Goal: Complete application form: Complete application form

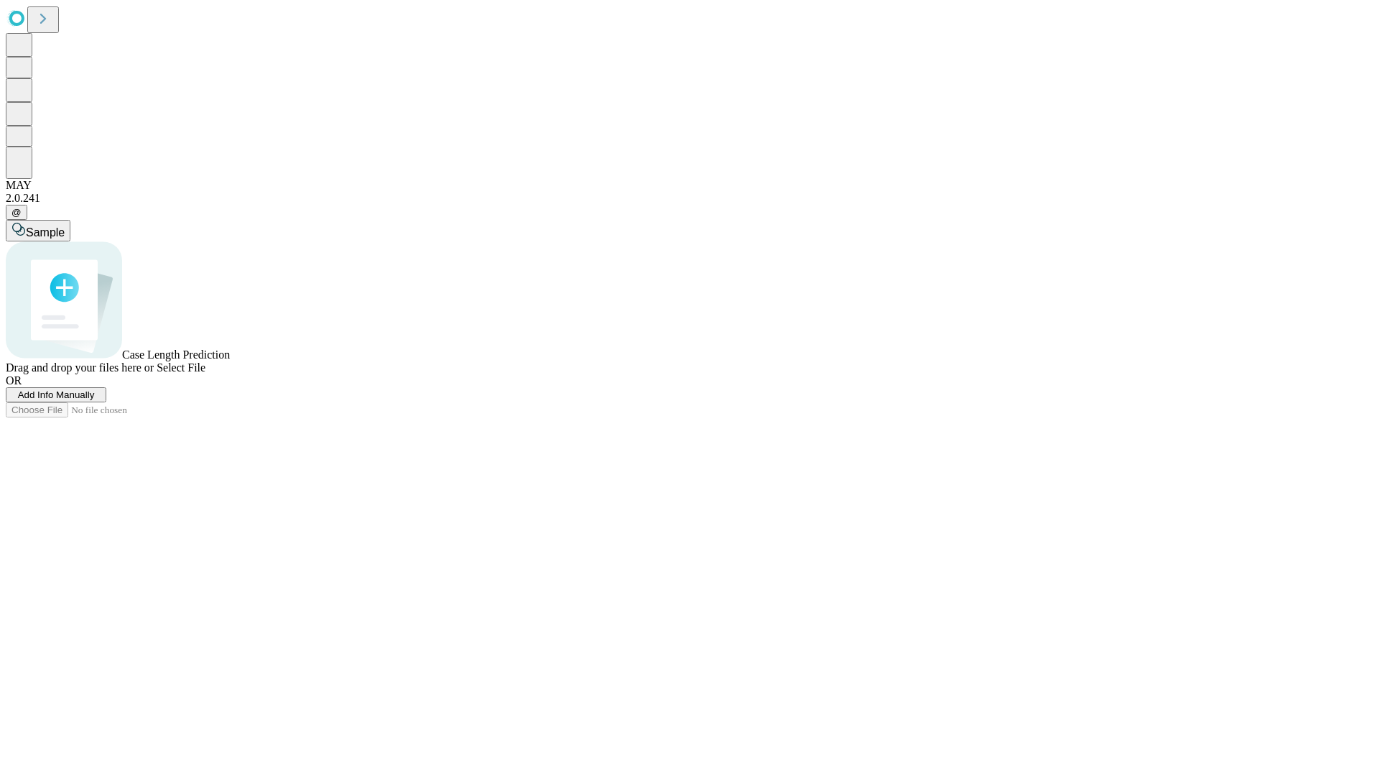
click at [95, 400] on span "Add Info Manually" at bounding box center [56, 394] width 77 height 11
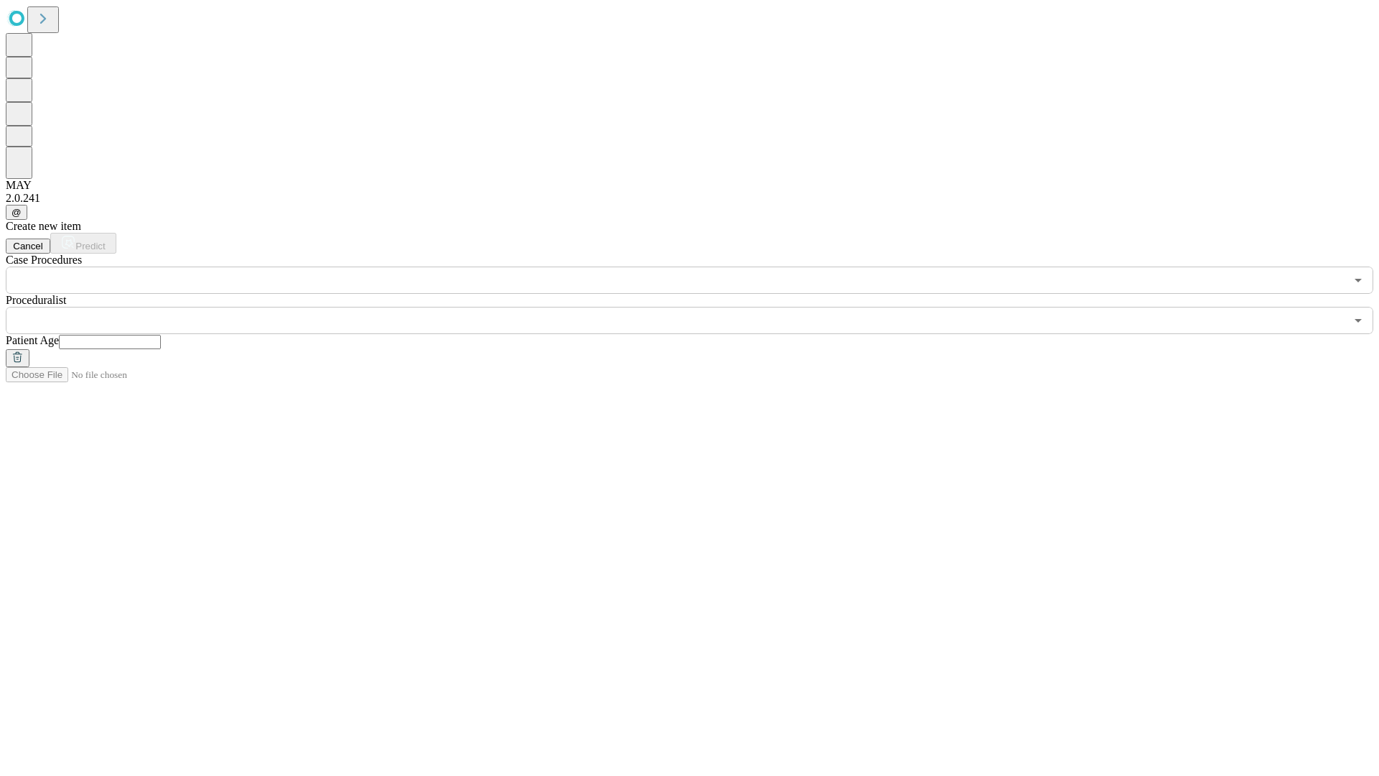
click at [161, 335] on input "text" at bounding box center [110, 342] width 102 height 14
type input "**"
click at [700, 307] on input "text" at bounding box center [676, 320] width 1340 height 27
